Goal: Check status: Check status

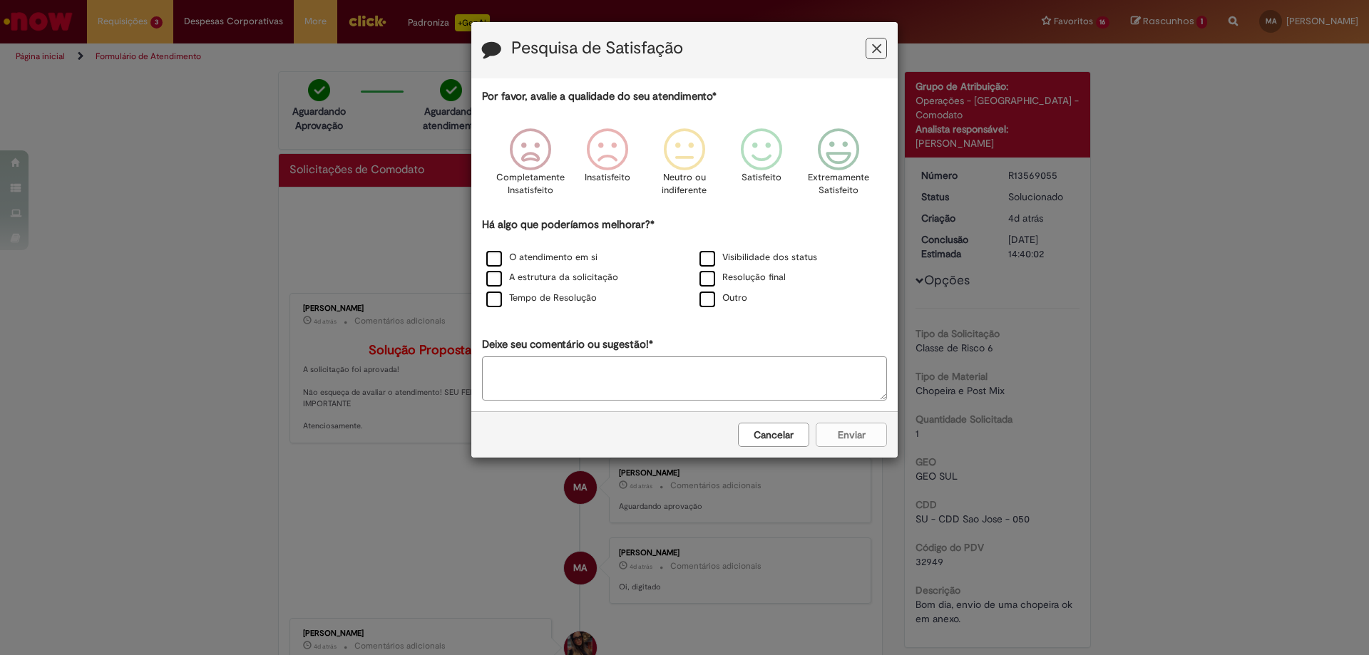
click at [877, 53] on icon "Feedback" at bounding box center [876, 48] width 9 height 15
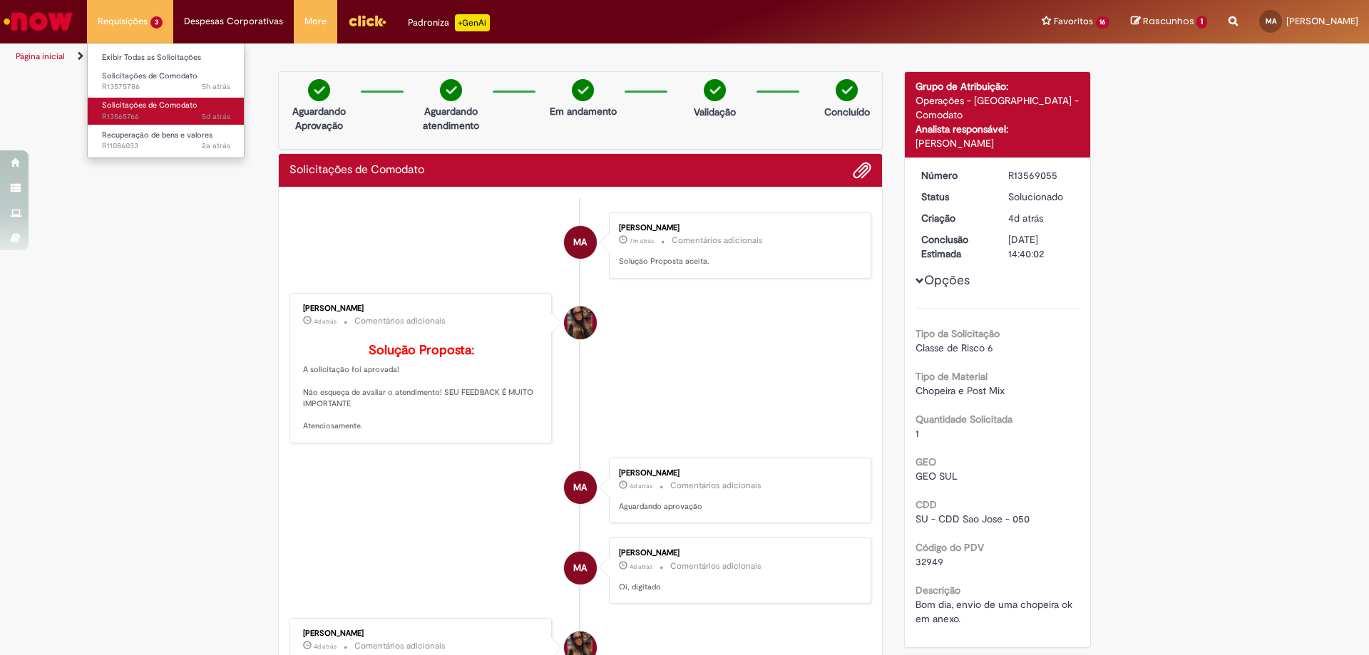
click at [145, 105] on span "Solicitações de Comodato" at bounding box center [150, 105] width 96 height 11
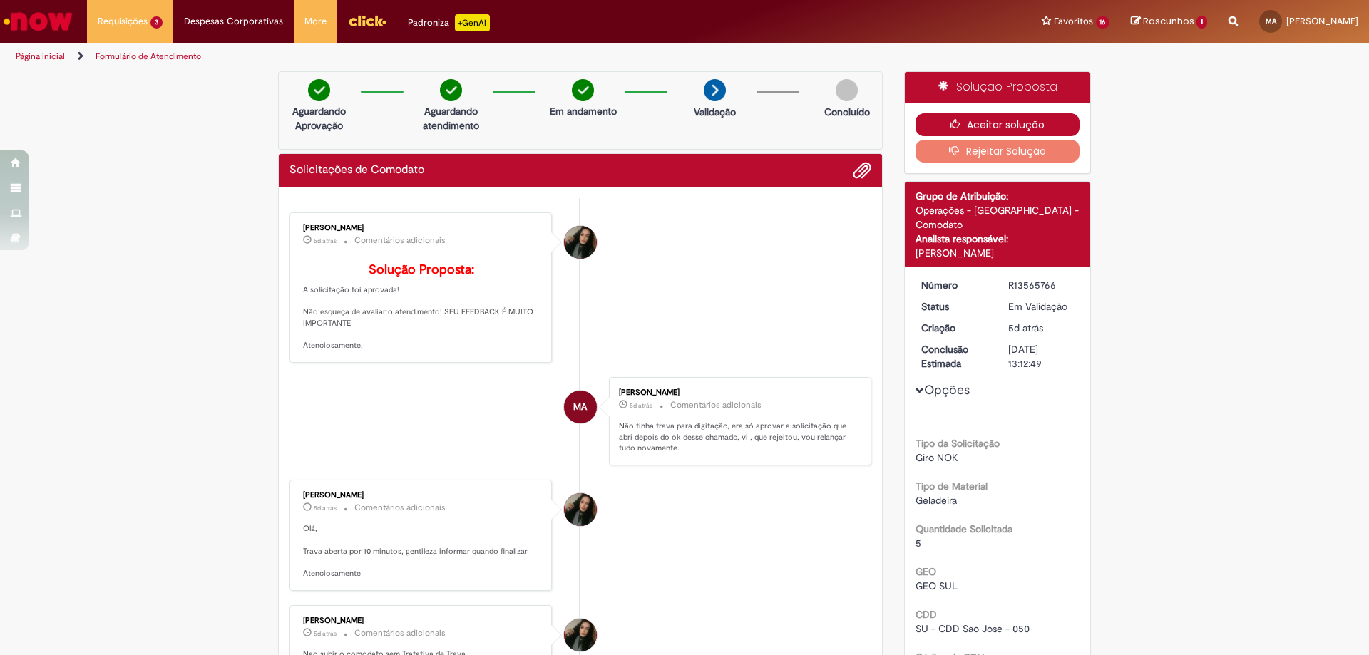
click at [1024, 120] on button "Aceitar solução" at bounding box center [998, 124] width 165 height 23
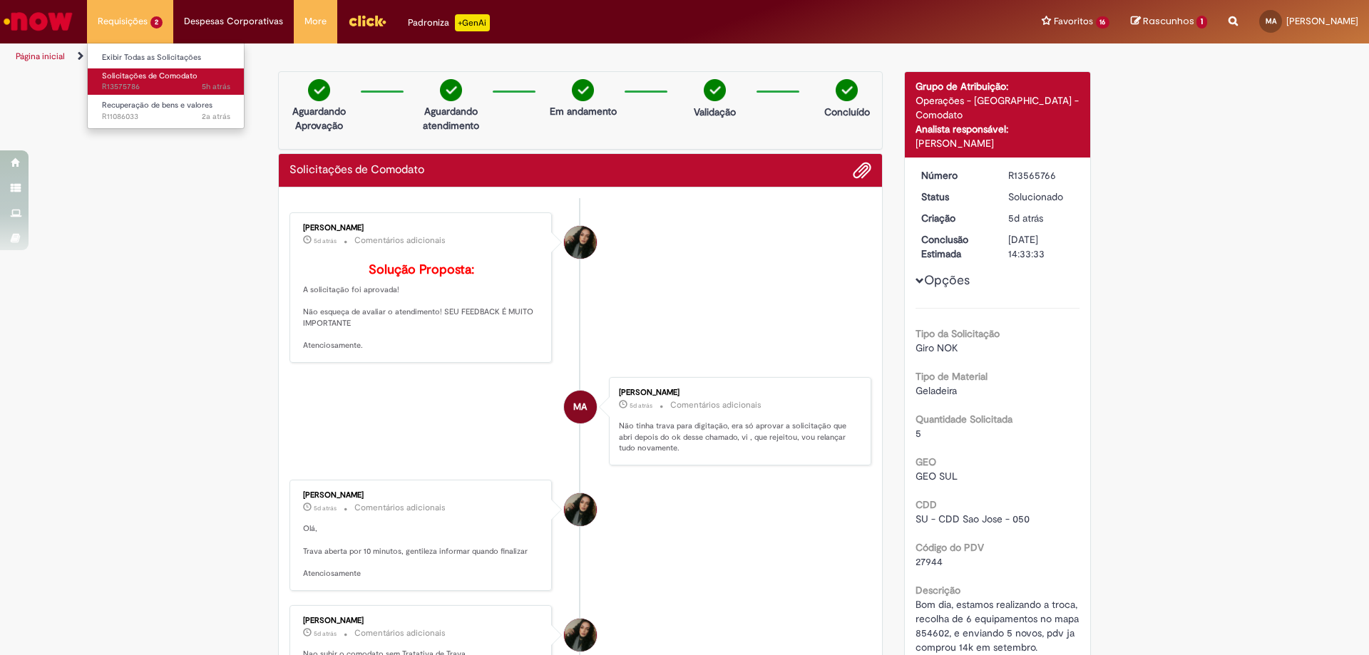
click at [167, 81] on link "Solicitações de Comodato 5h atrás 5 horas atrás R13575786" at bounding box center [166, 81] width 157 height 26
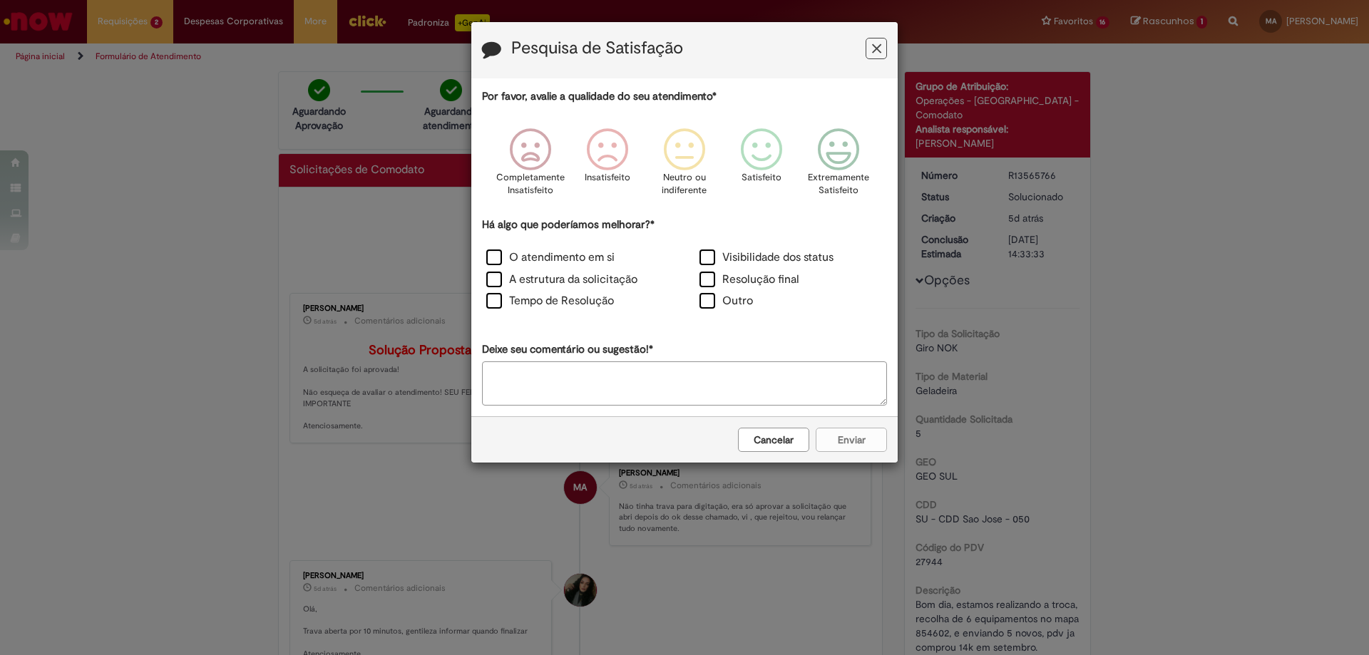
click at [875, 44] on icon "Feedback" at bounding box center [876, 48] width 9 height 15
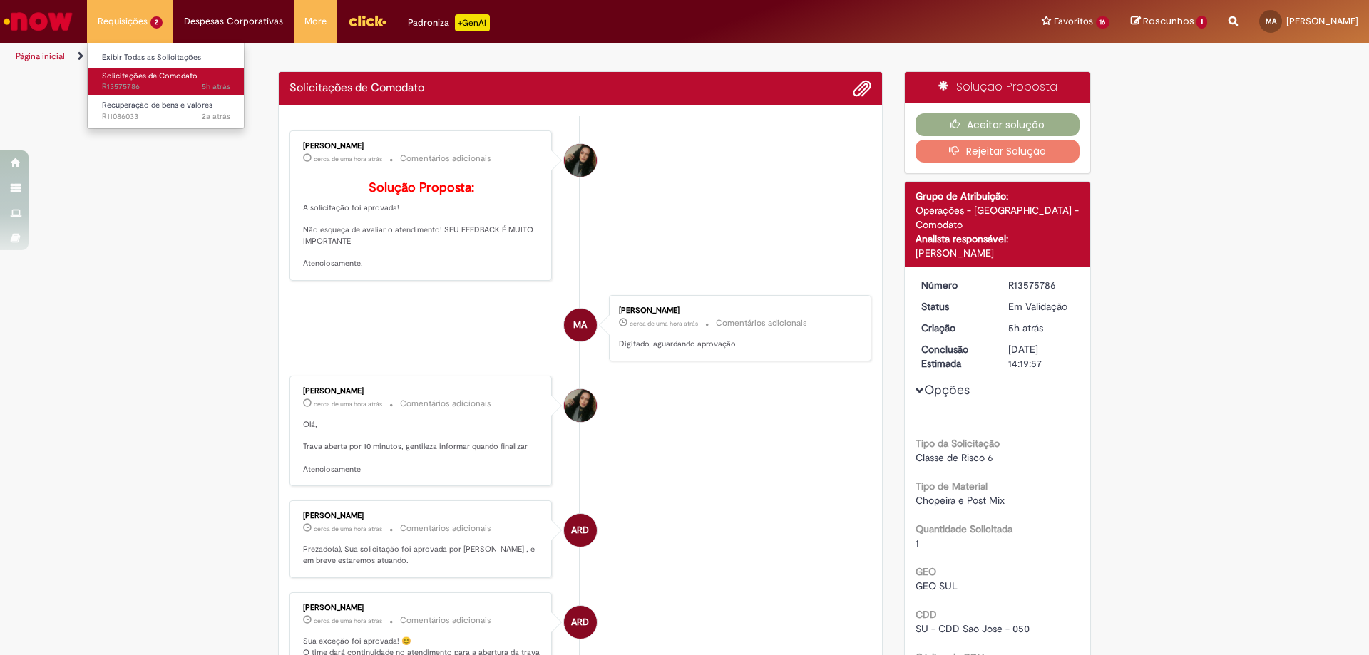
click at [148, 84] on span "5h atrás 5 horas atrás R13575786" at bounding box center [166, 86] width 128 height 11
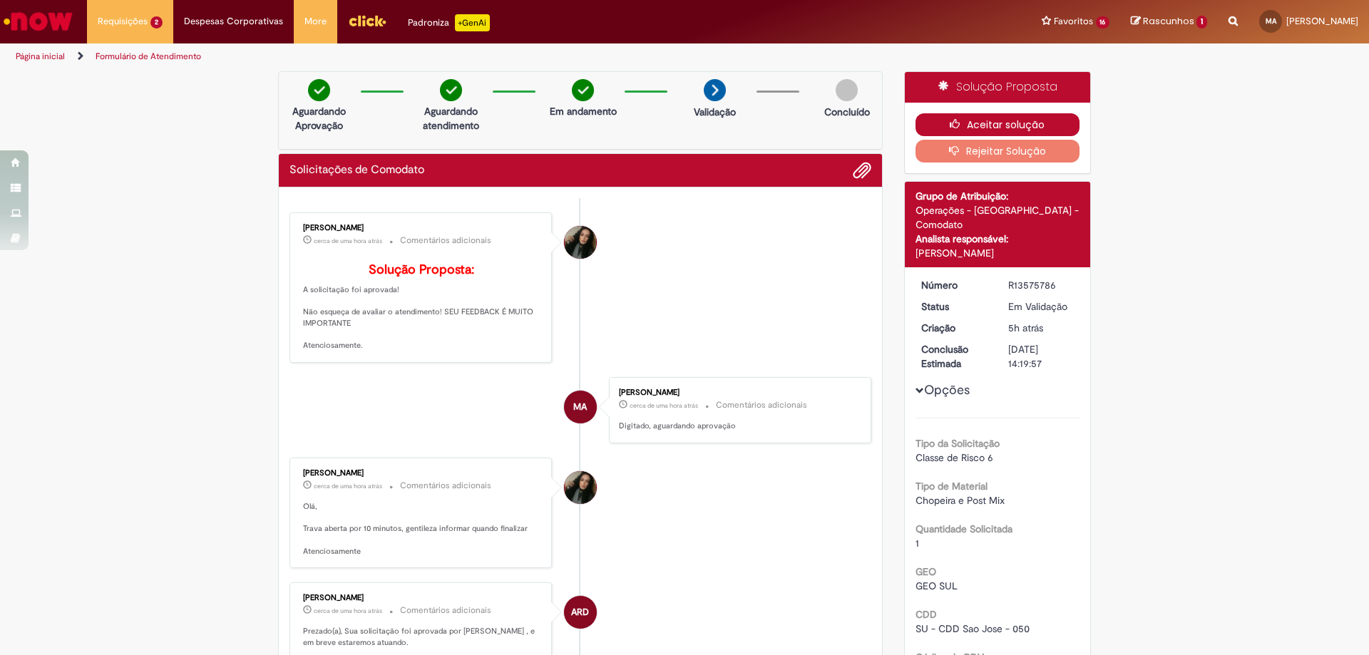
click at [1026, 118] on button "Aceitar solução" at bounding box center [998, 124] width 165 height 23
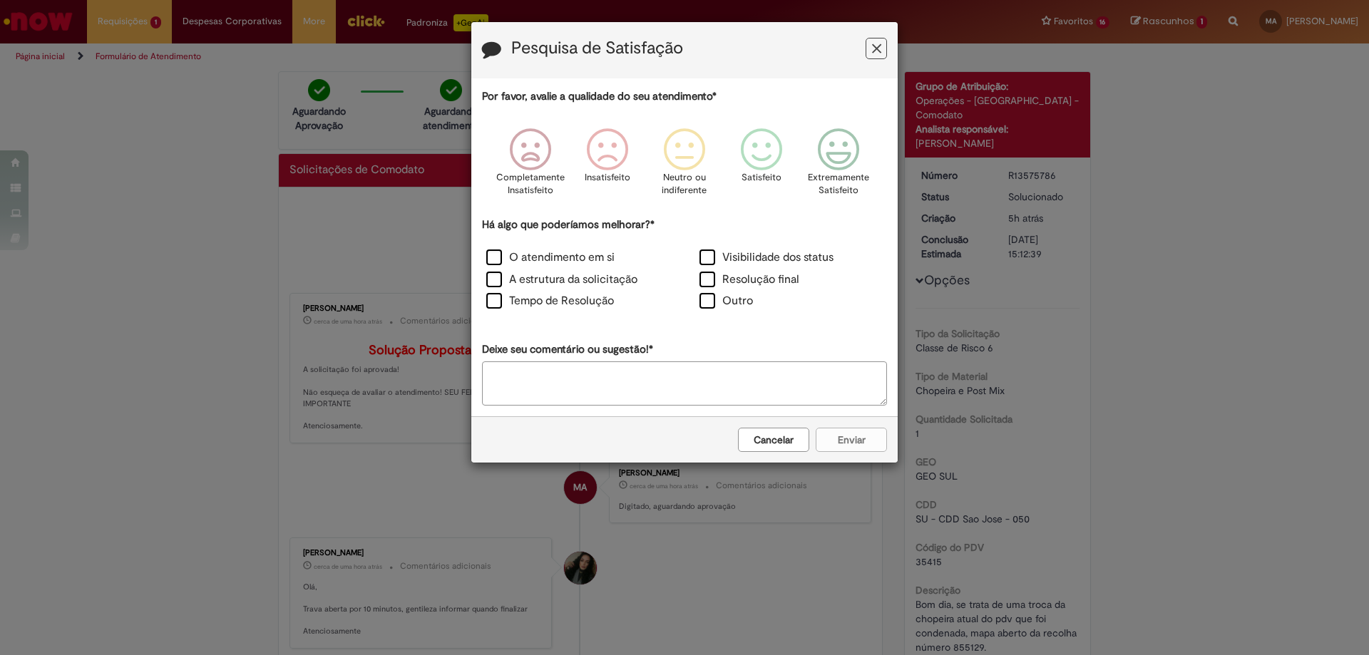
click at [874, 49] on icon "Feedback" at bounding box center [876, 48] width 9 height 15
